Goal: Entertainment & Leisure: Browse casually

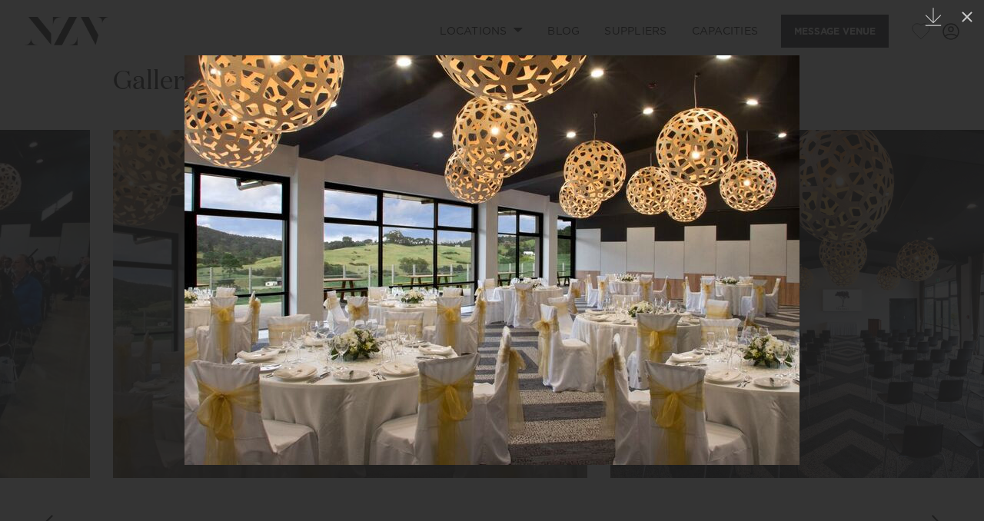
scroll to position [1360, 0]
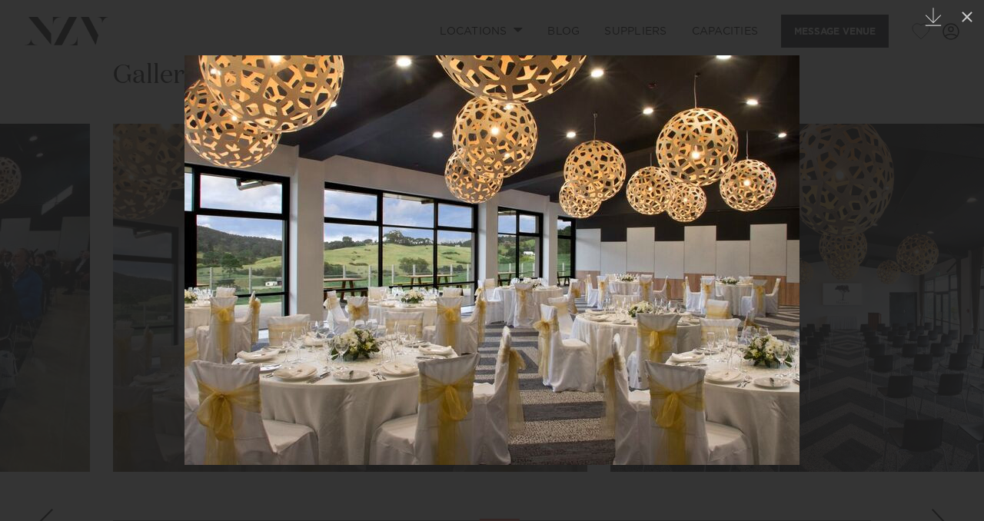
click at [832, 180] on div at bounding box center [492, 260] width 984 height 521
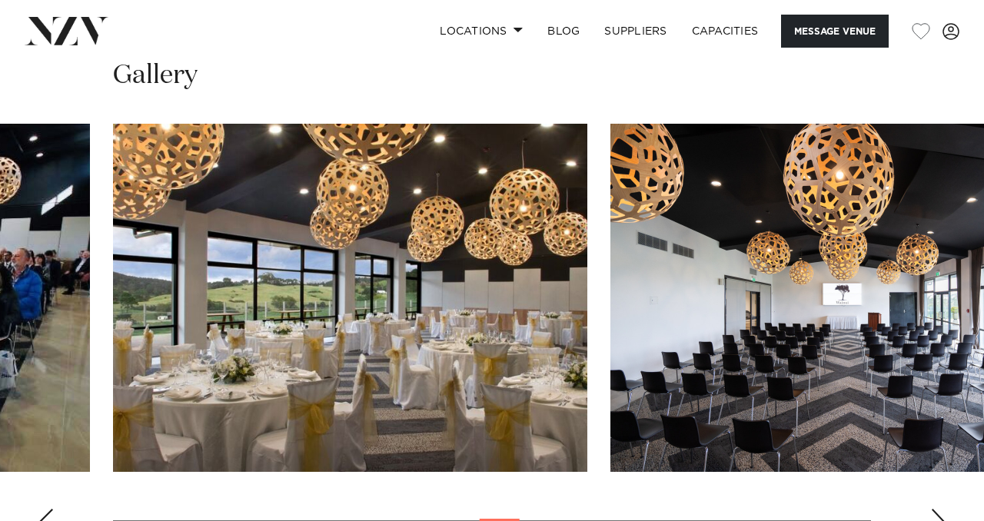
click at [260, 308] on img "15 / 29" at bounding box center [350, 298] width 474 height 348
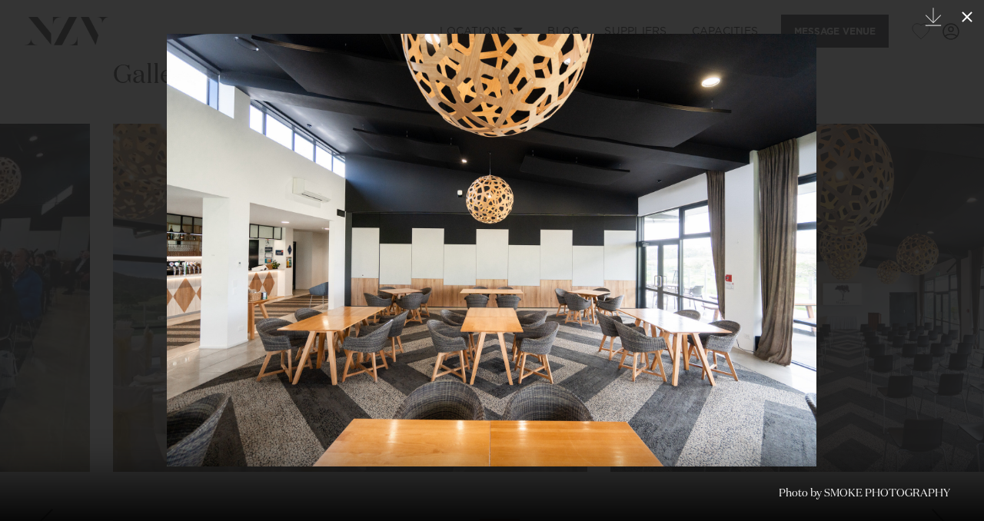
click at [970, 20] on icon at bounding box center [967, 17] width 11 height 11
